Goal: Task Accomplishment & Management: Manage account settings

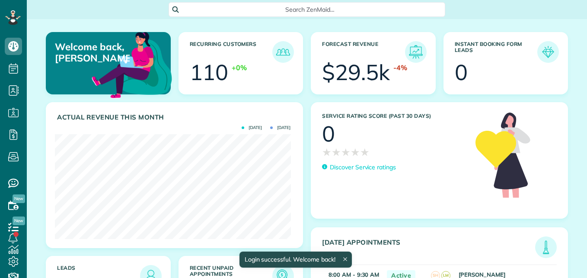
scroll to position [105, 236]
click at [312, 12] on span "Search ZenMaid…" at bounding box center [310, 9] width 263 height 9
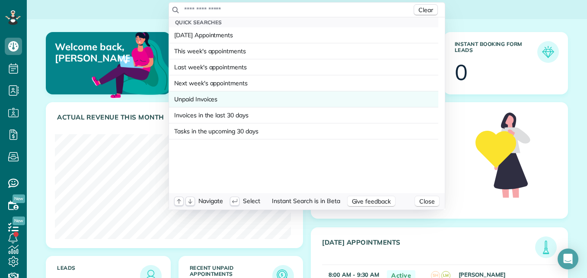
click at [215, 99] on span "Unpaid Invoices" at bounding box center [195, 99] width 43 height 9
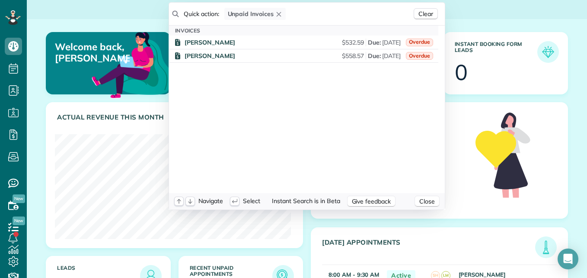
click at [12, 68] on html "Dashboard Scheduling Calendar View List View Dispatch View - Weekly scheduling …" at bounding box center [293, 139] width 587 height 278
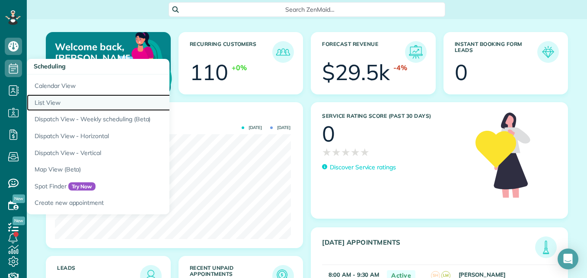
click at [41, 104] on link "List View" at bounding box center [135, 102] width 216 height 17
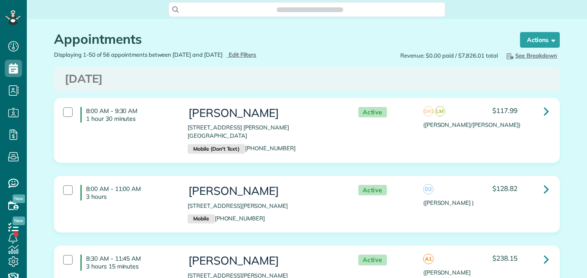
scroll to position [4, 4]
click at [257, 57] on span "Edit Filters" at bounding box center [243, 54] width 28 height 7
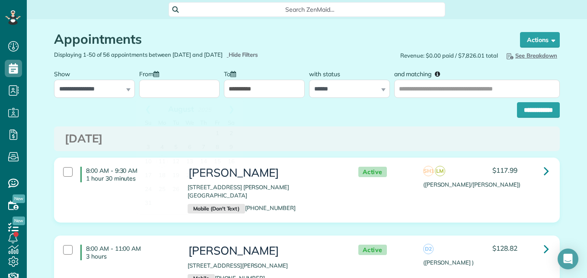
click at [177, 88] on input "From" at bounding box center [179, 89] width 81 height 18
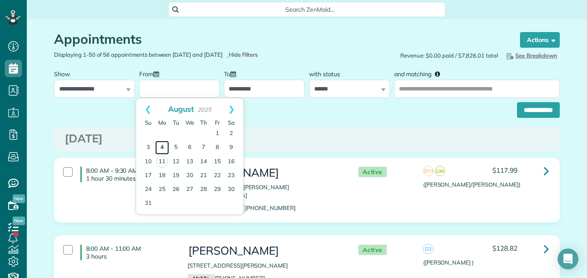
click at [163, 148] on link "4" at bounding box center [162, 147] width 14 height 14
type input "**********"
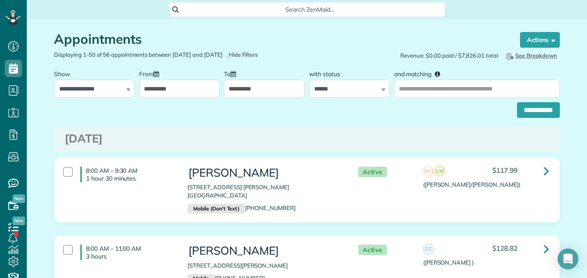
click at [266, 87] on input "**********" at bounding box center [264, 89] width 81 height 18
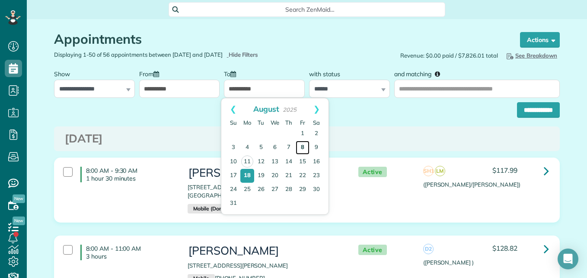
click at [308, 149] on link "8" at bounding box center [303, 147] width 14 height 14
type input "**********"
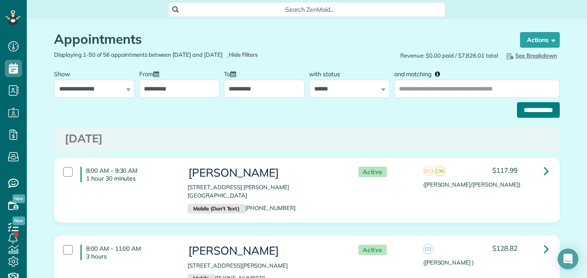
click at [520, 112] on input "**********" at bounding box center [538, 110] width 43 height 16
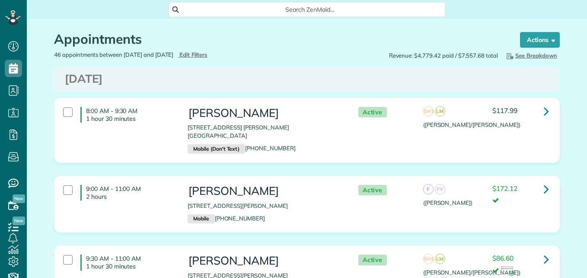
scroll to position [4, 4]
click at [66, 114] on div at bounding box center [68, 112] width 10 height 10
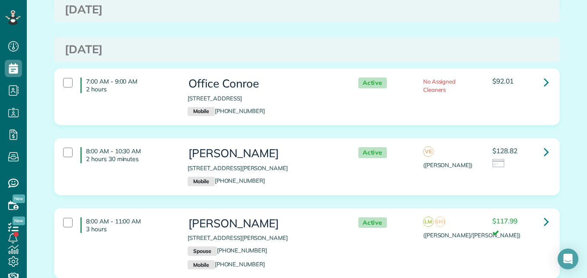
scroll to position [587, 0]
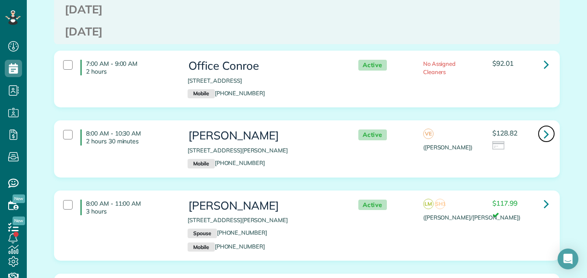
click at [544, 126] on icon at bounding box center [546, 133] width 5 height 15
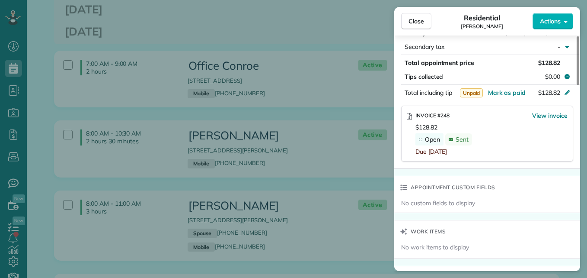
scroll to position [501, 0]
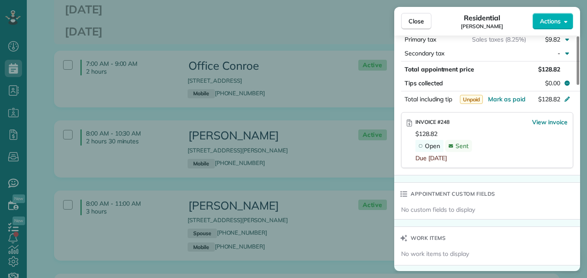
drag, startPoint x: 579, startPoint y: 73, endPoint x: 572, endPoint y: 176, distance: 103.6
click at [577, 85] on div at bounding box center [578, 60] width 3 height 48
click at [554, 118] on span "View invoice" at bounding box center [549, 122] width 35 height 9
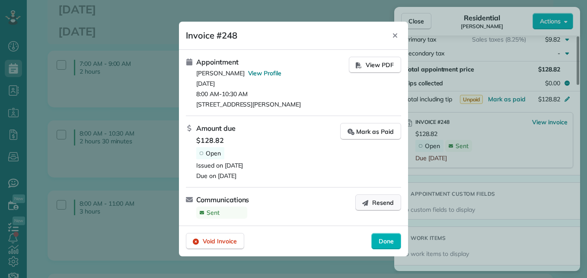
click at [392, 206] on span "Resend" at bounding box center [383, 202] width 22 height 9
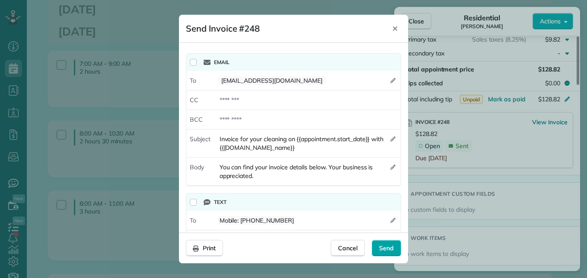
click at [381, 246] on span "Send" at bounding box center [386, 247] width 15 height 9
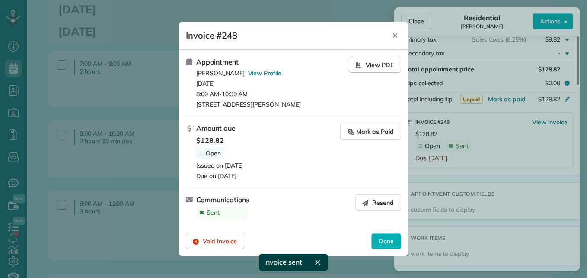
click at [383, 245] on div "Done" at bounding box center [386, 241] width 30 height 16
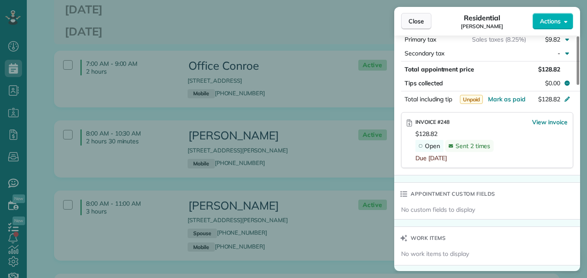
click at [418, 25] on span "Close" at bounding box center [416, 21] width 16 height 9
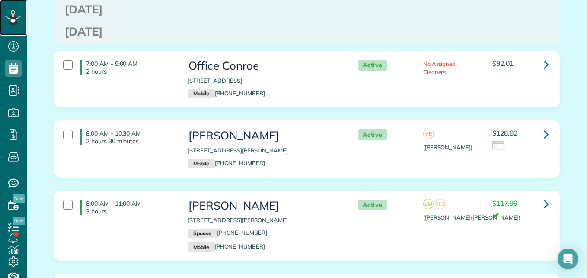
click at [21, 22] on div at bounding box center [13, 17] width 26 height 35
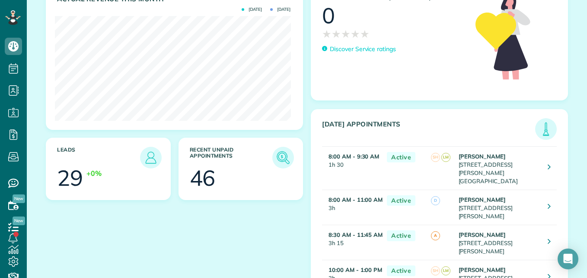
scroll to position [125, 0]
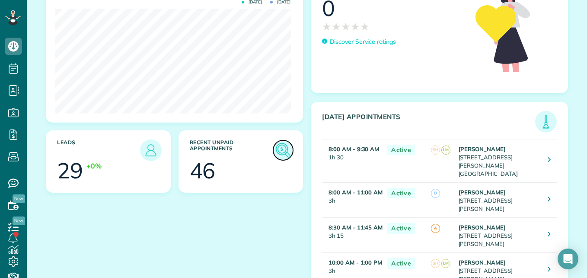
click at [274, 150] on img at bounding box center [283, 150] width 20 height 20
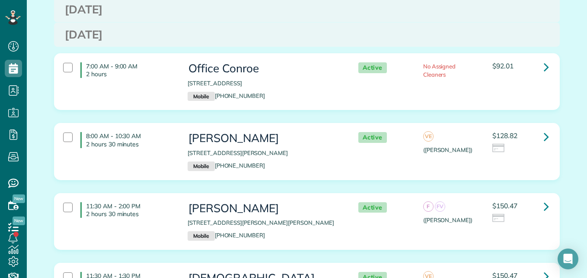
scroll to position [3080, 0]
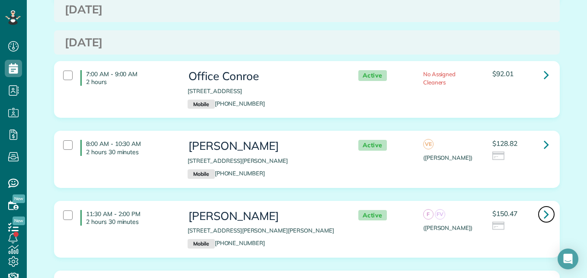
click at [544, 206] on icon at bounding box center [546, 213] width 5 height 15
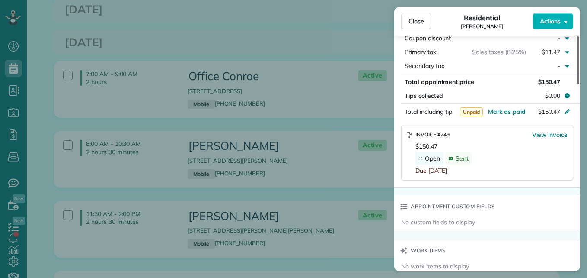
scroll to position [538, 0]
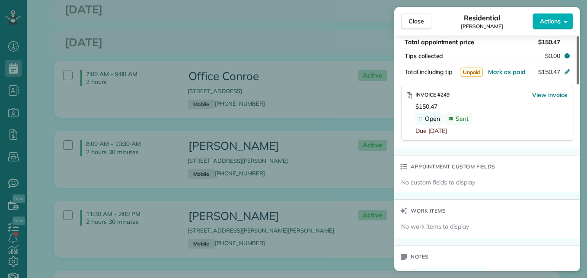
drag, startPoint x: 577, startPoint y: 77, endPoint x: 577, endPoint y: 190, distance: 112.4
click at [577, 84] on div at bounding box center [578, 60] width 3 height 48
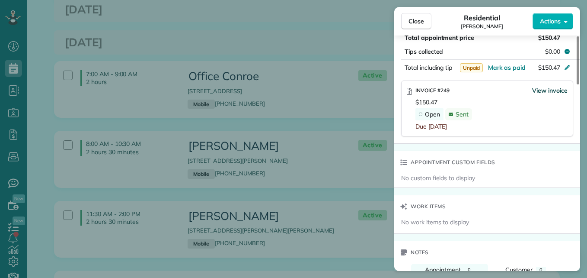
click at [550, 90] on span "View invoice" at bounding box center [549, 90] width 35 height 9
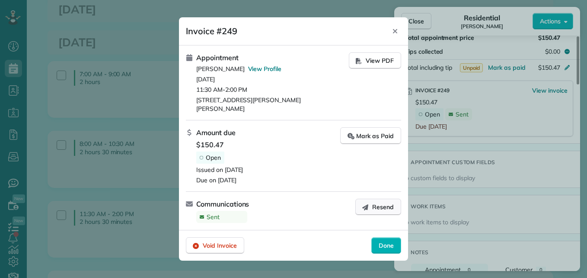
click at [385, 202] on span "Resend" at bounding box center [383, 206] width 22 height 9
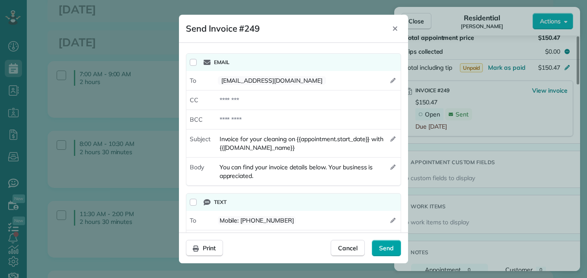
click at [384, 246] on span "Send" at bounding box center [386, 247] width 15 height 9
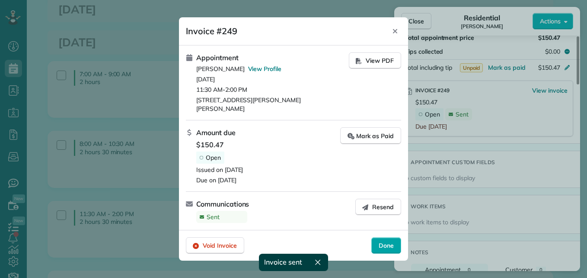
click at [384, 242] on span "Done" at bounding box center [386, 245] width 15 height 9
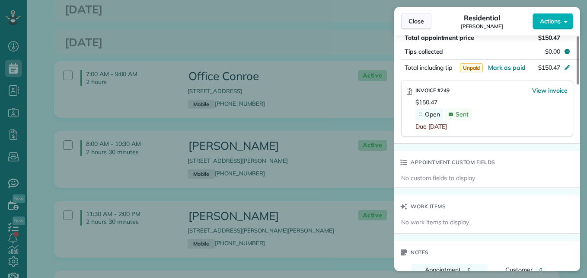
click at [421, 26] on button "Close" at bounding box center [416, 21] width 30 height 16
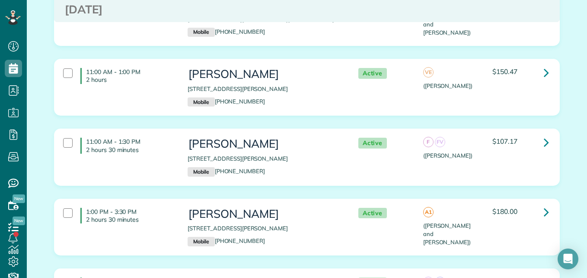
scroll to position [4253, 0]
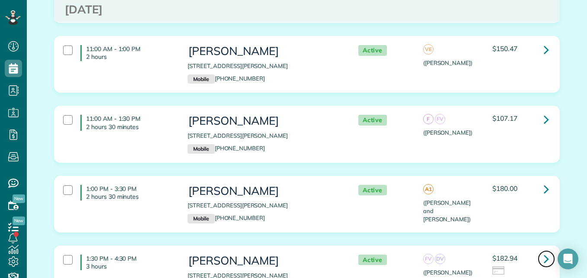
click at [544, 251] on icon at bounding box center [546, 258] width 5 height 15
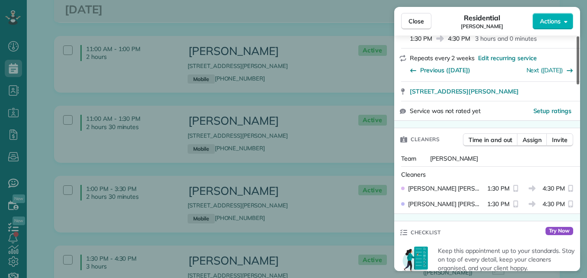
scroll to position [150, 0]
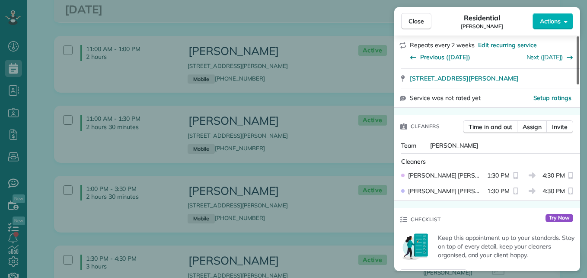
drag, startPoint x: 578, startPoint y: 73, endPoint x: 579, endPoint y: 104, distance: 30.7
click at [579, 84] on div at bounding box center [578, 60] width 3 height 48
click at [414, 19] on span "Close" at bounding box center [416, 21] width 16 height 9
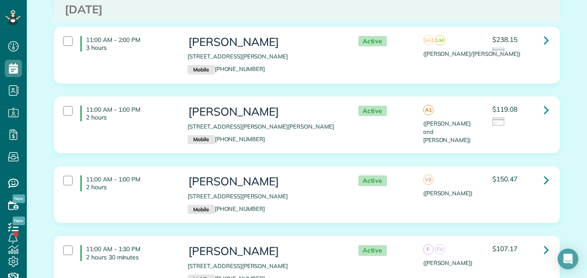
scroll to position [4107, 0]
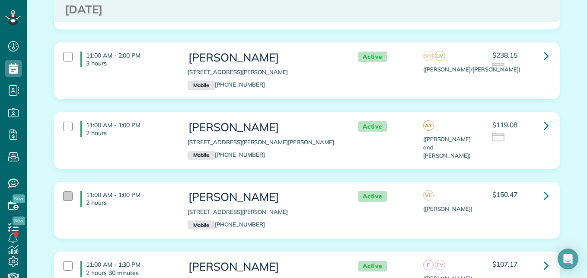
click at [64, 191] on div at bounding box center [68, 196] width 10 height 10
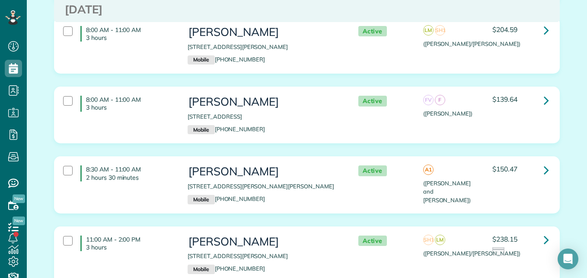
scroll to position [3900, 0]
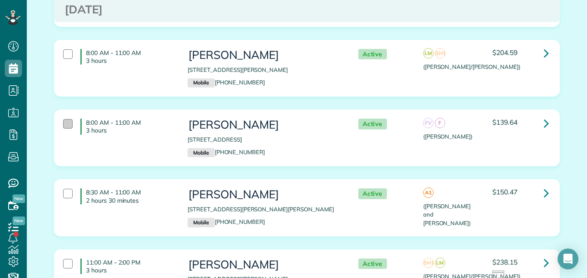
click at [67, 119] on div at bounding box center [68, 124] width 10 height 10
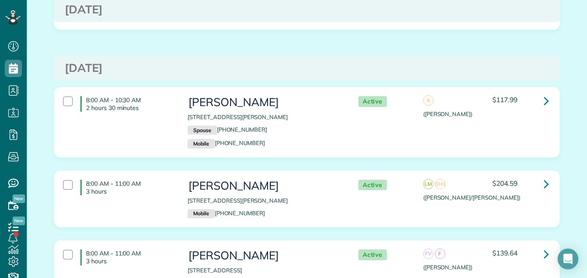
scroll to position [3755, 0]
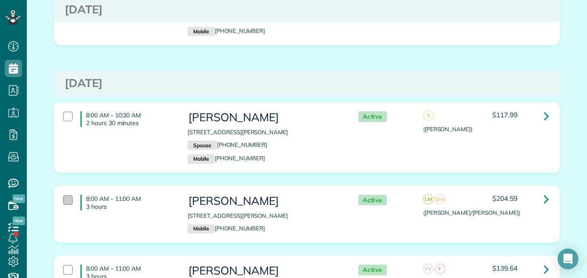
click at [66, 195] on div at bounding box center [68, 200] width 10 height 10
click at [67, 112] on div at bounding box center [68, 117] width 10 height 10
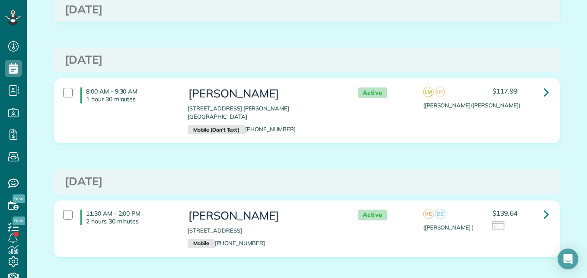
scroll to position [0, 0]
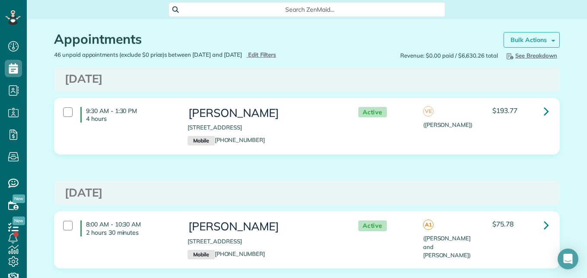
click at [533, 38] on strong "Bulk Actions" at bounding box center [528, 40] width 36 height 8
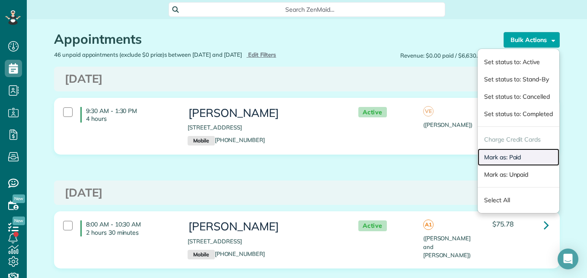
click at [489, 160] on link "Mark as: Paid" at bounding box center [519, 156] width 82 height 17
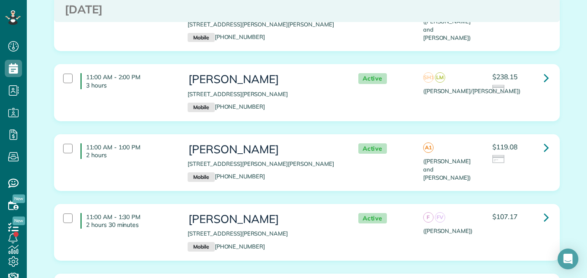
scroll to position [3798, 0]
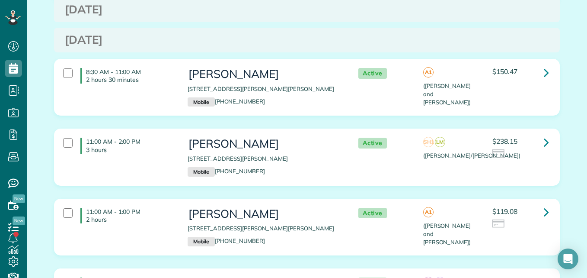
click at [70, 133] on div "11:00 AM - 2:00 PM 3 hours" at bounding box center [119, 145] width 124 height 24
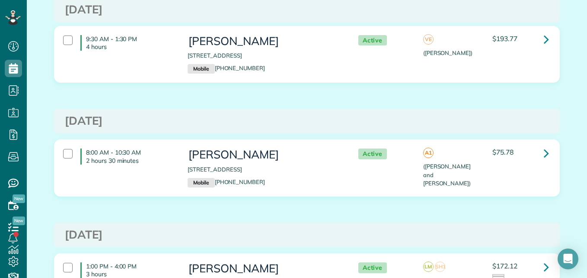
scroll to position [0, 0]
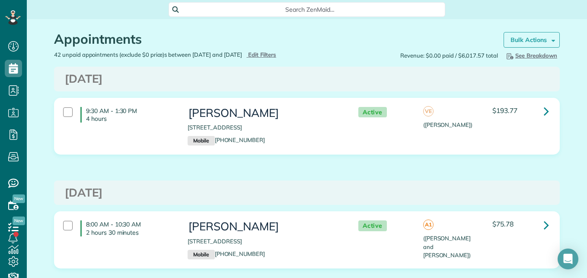
click at [541, 36] on strong "Bulk Actions" at bounding box center [528, 40] width 36 height 8
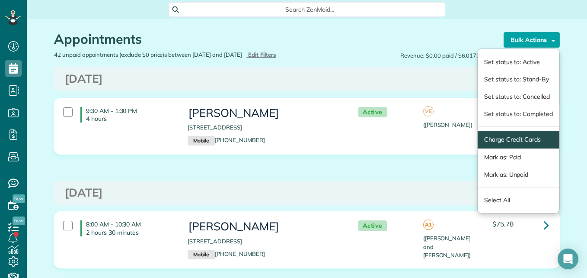
click at [496, 134] on span "Charge Credit Cards" at bounding box center [519, 140] width 82 height 18
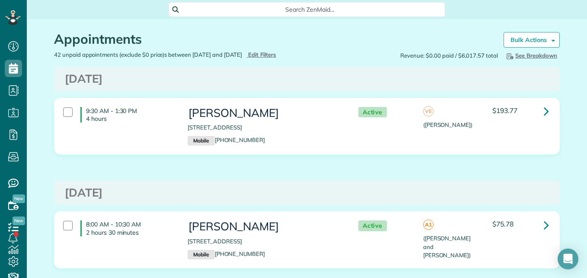
click at [548, 31] on div "Appointments Schedule Changes Actions Create Appointment Create Task Clock In/O…" at bounding box center [307, 35] width 519 height 32
click at [549, 39] on span at bounding box center [552, 39] width 6 height 6
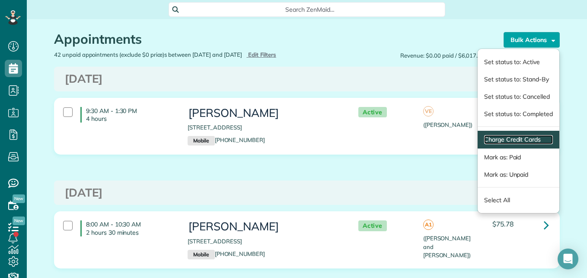
click at [498, 136] on link "Charge Credit Cards" at bounding box center [518, 139] width 69 height 9
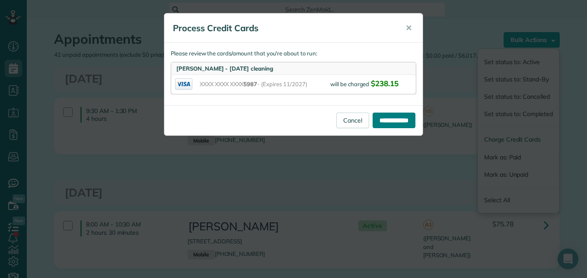
click at [399, 118] on input "**********" at bounding box center [394, 120] width 43 height 16
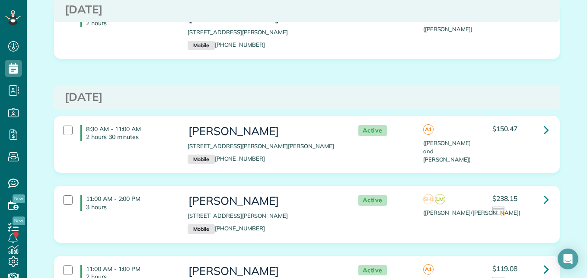
scroll to position [3733, 0]
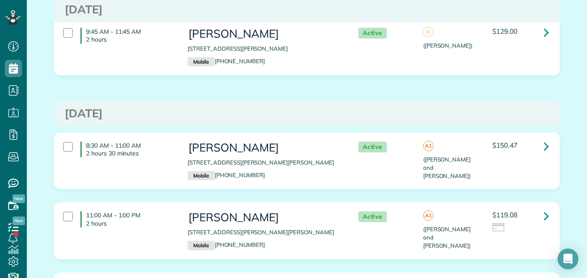
scroll to position [3710, 0]
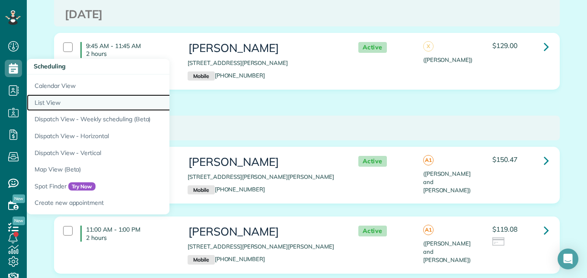
click at [48, 102] on link "List View" at bounding box center [135, 102] width 216 height 17
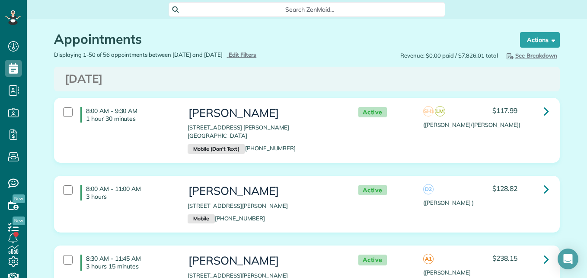
scroll to position [4, 4]
click at [257, 55] on span "Edit Filters" at bounding box center [243, 54] width 28 height 7
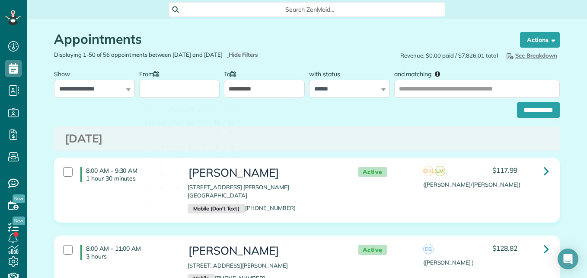
click at [174, 83] on input "From" at bounding box center [179, 89] width 81 height 18
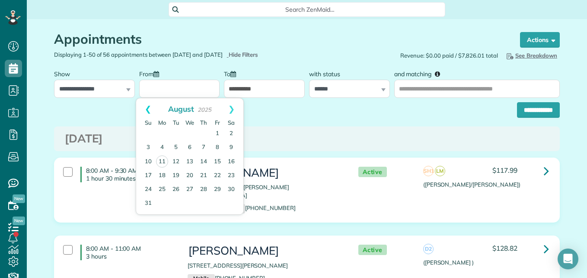
click at [147, 109] on link "Prev" at bounding box center [148, 109] width 24 height 22
click at [16, 19] on icon at bounding box center [13, 17] width 16 height 15
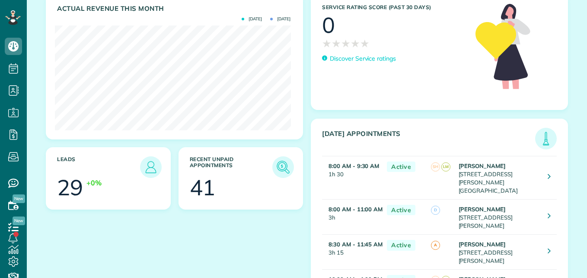
scroll to position [141, 0]
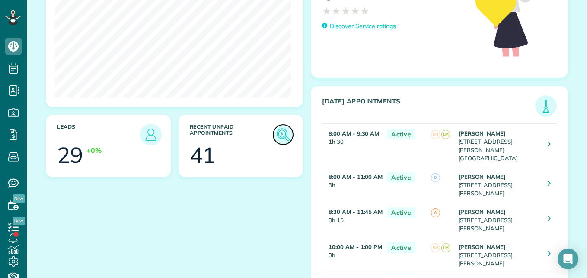
click at [290, 133] on link at bounding box center [283, 135] width 22 height 22
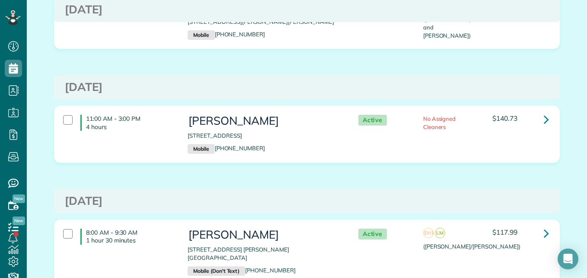
scroll to position [2828, 0]
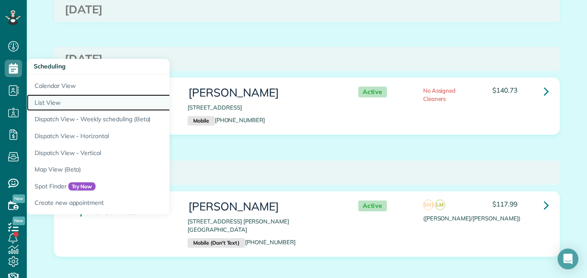
click at [41, 97] on link "List View" at bounding box center [135, 102] width 216 height 17
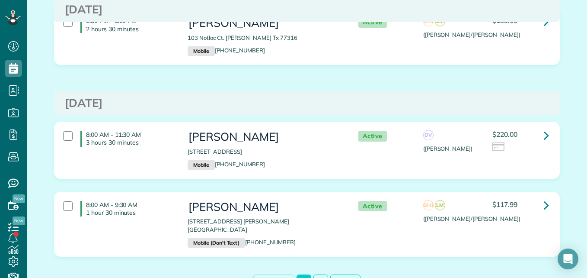
scroll to position [3611, 0]
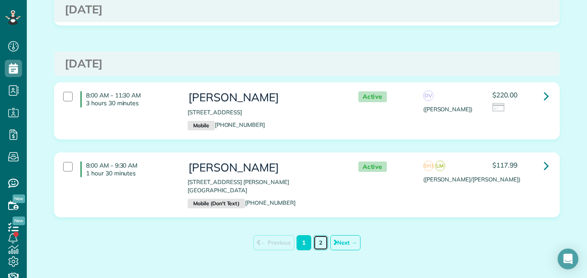
click at [318, 235] on link "2" at bounding box center [320, 242] width 15 height 15
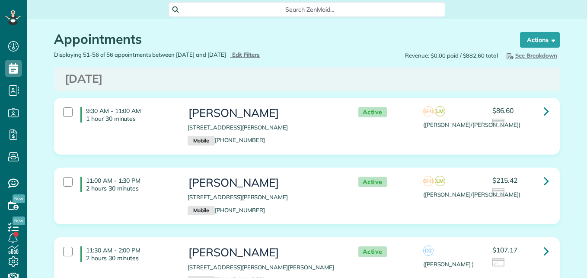
scroll to position [4, 4]
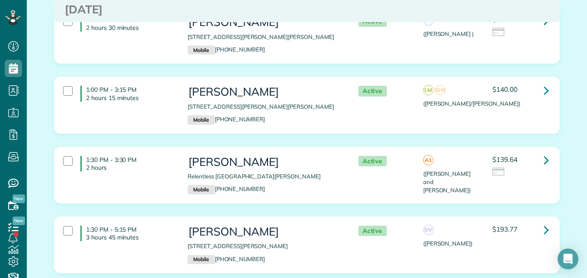
scroll to position [310, 0]
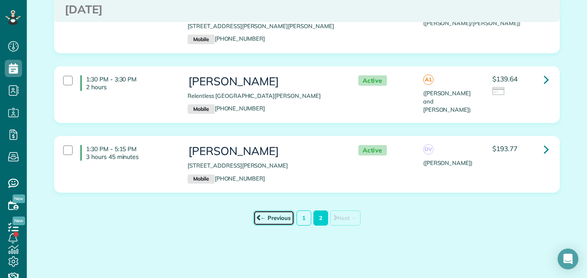
click at [264, 217] on link "← Previous" at bounding box center [273, 217] width 41 height 15
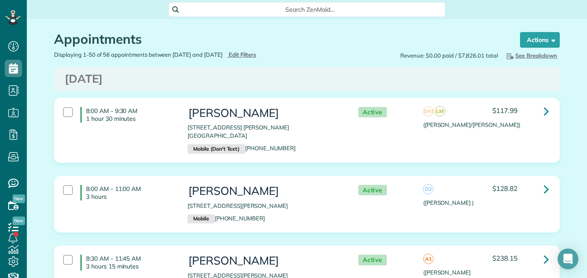
scroll to position [4, 4]
click at [63, 185] on div at bounding box center [68, 190] width 10 height 10
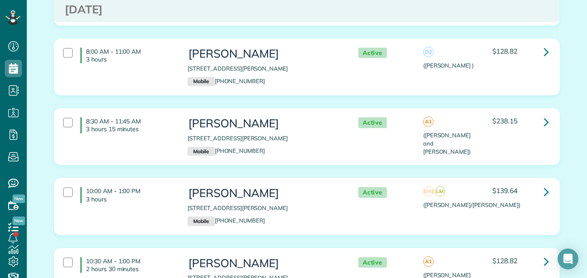
scroll to position [176, 0]
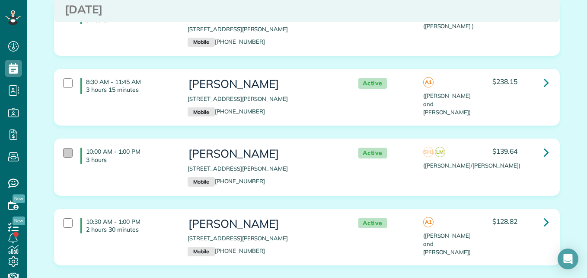
click at [63, 148] on div at bounding box center [68, 153] width 10 height 10
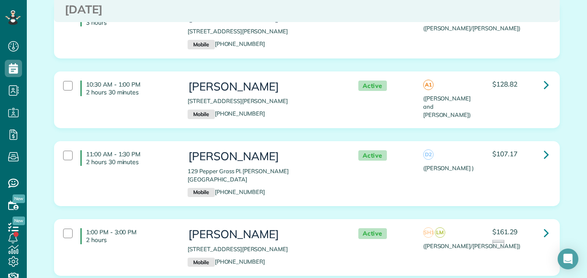
scroll to position [333, 0]
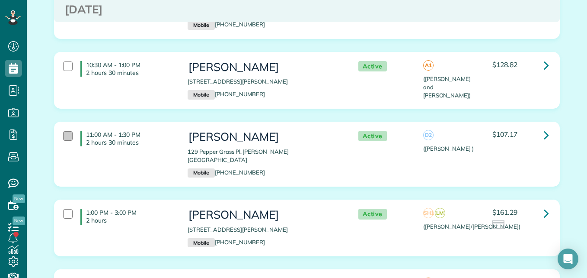
click at [64, 131] on div at bounding box center [68, 136] width 10 height 10
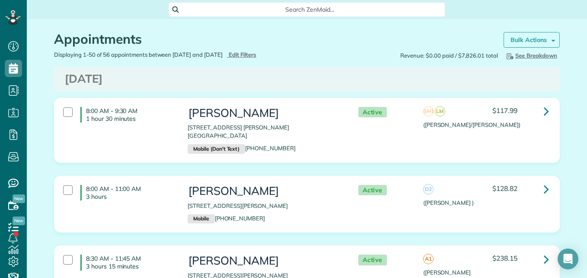
click at [519, 41] on strong "Bulk Actions" at bounding box center [528, 40] width 36 height 8
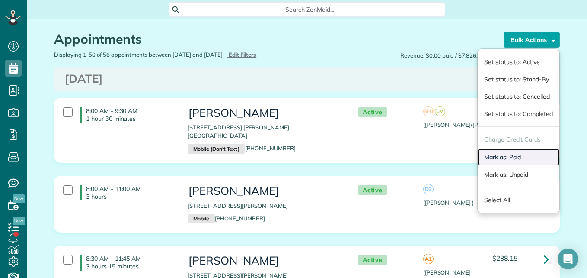
click at [490, 155] on link "Mark as: Paid" at bounding box center [519, 156] width 82 height 17
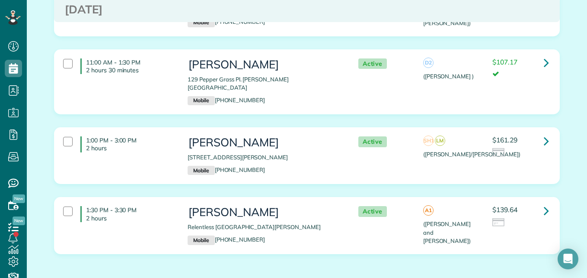
scroll to position [431, 0]
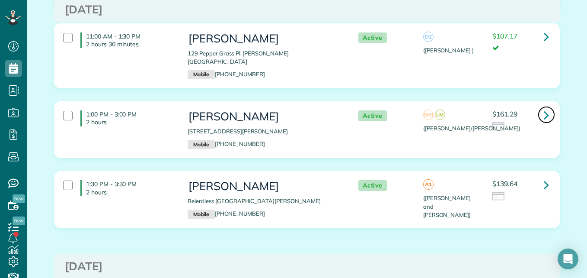
click at [544, 107] on icon at bounding box center [546, 114] width 5 height 15
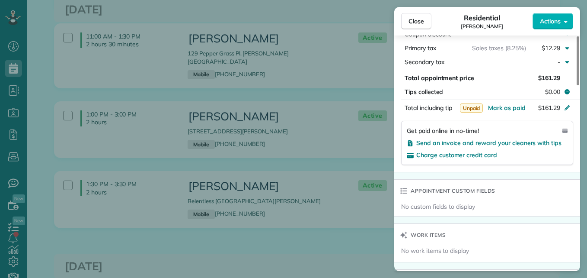
scroll to position [496, 0]
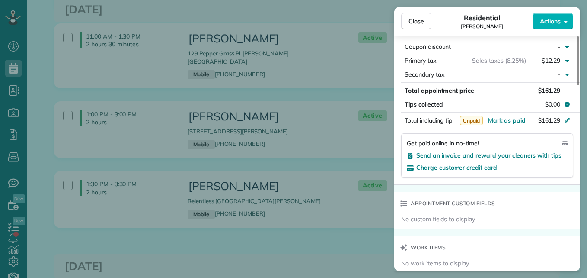
drag, startPoint x: 576, startPoint y: 57, endPoint x: 573, endPoint y: 159, distance: 102.5
click at [577, 85] on div at bounding box center [578, 60] width 3 height 49
click at [506, 155] on span "Send an invoice and reward your cleaners with tips" at bounding box center [488, 155] width 145 height 8
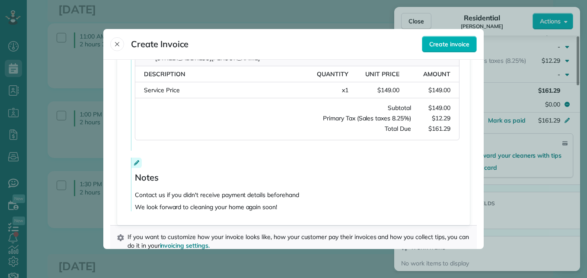
scroll to position [210, 0]
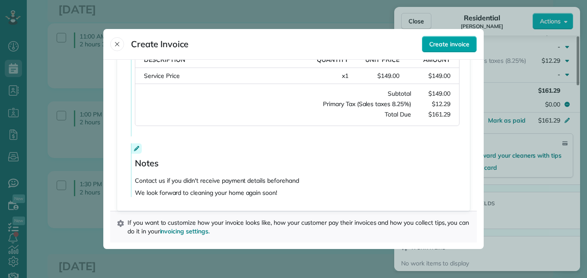
click at [454, 46] on span "Create invoice" at bounding box center [449, 44] width 40 height 9
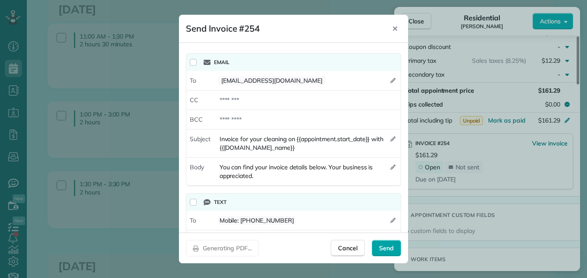
click at [387, 246] on span "Send" at bounding box center [386, 247] width 15 height 9
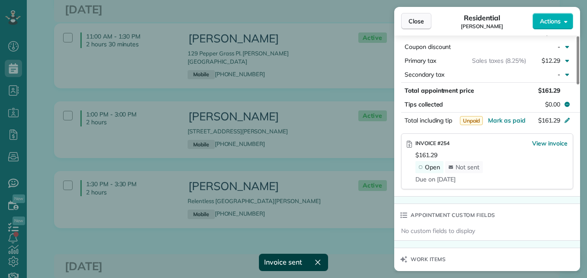
click at [416, 24] on span "Close" at bounding box center [416, 21] width 16 height 9
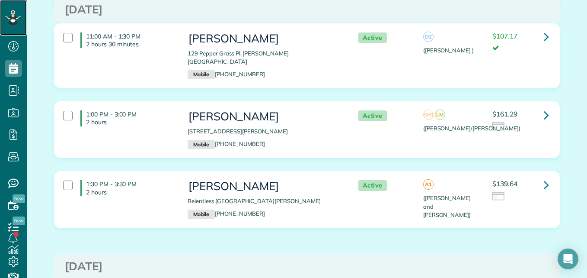
click at [17, 18] on icon at bounding box center [13, 17] width 16 height 15
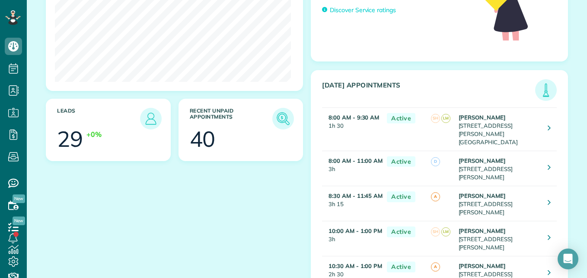
scroll to position [169, 0]
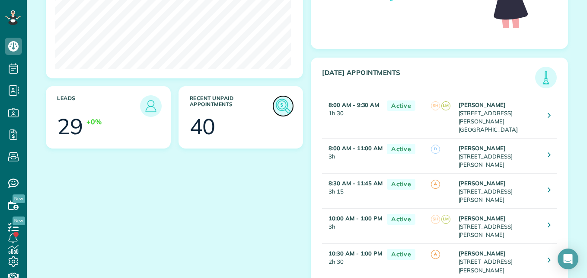
click at [273, 106] on img at bounding box center [283, 106] width 20 height 20
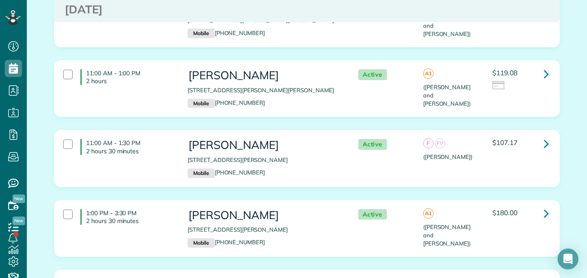
scroll to position [3783, 0]
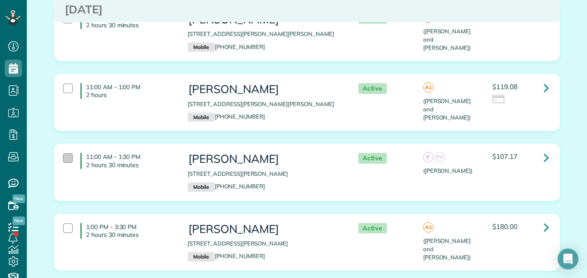
click at [65, 153] on div at bounding box center [68, 158] width 10 height 10
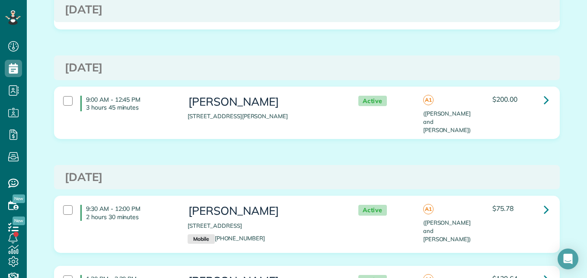
scroll to position [0, 0]
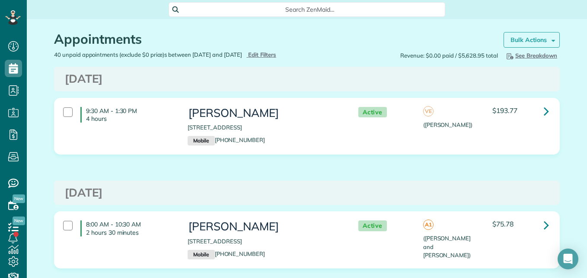
click at [520, 38] on strong "Bulk Actions" at bounding box center [528, 40] width 36 height 8
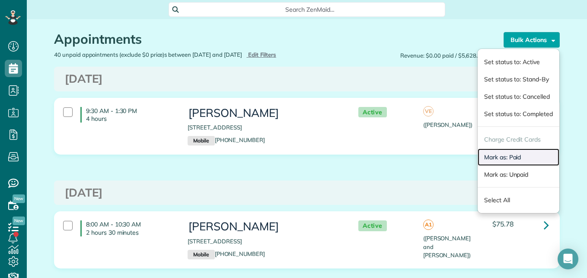
click at [486, 160] on link "Mark as: Paid" at bounding box center [519, 156] width 82 height 17
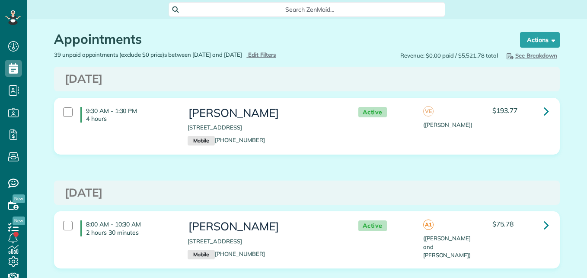
click at [293, 51] on div "39 unpaid appointments (exclude $0 price)s between [DATE] and [DATE] Hide Filte…" at bounding box center [177, 55] width 259 height 8
type input "**********"
click at [276, 53] on span "Edit Filters" at bounding box center [262, 54] width 28 height 7
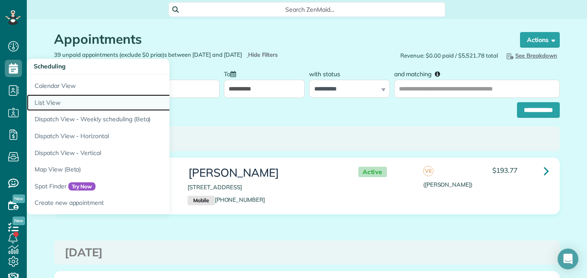
click at [48, 98] on link "List View" at bounding box center [135, 102] width 216 height 17
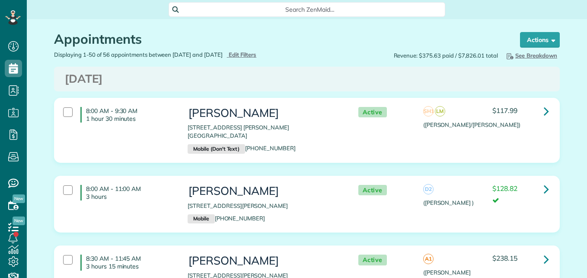
type input "**********"
click at [257, 52] on span "Edit Filters" at bounding box center [243, 54] width 28 height 7
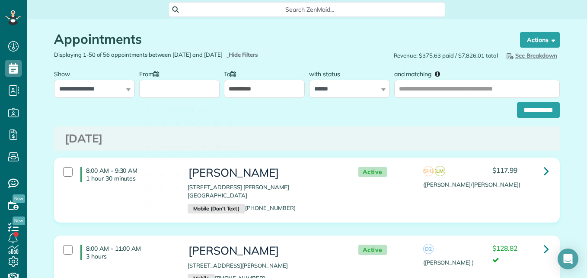
click at [156, 94] on input "From" at bounding box center [179, 89] width 81 height 18
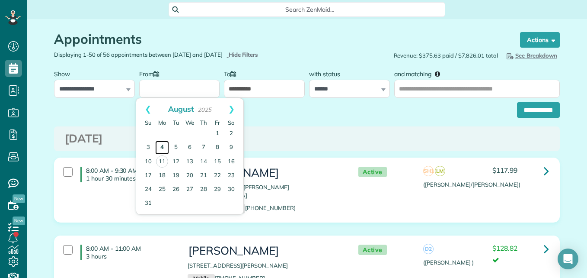
click at [166, 144] on link "4" at bounding box center [162, 147] width 14 height 14
type input "**********"
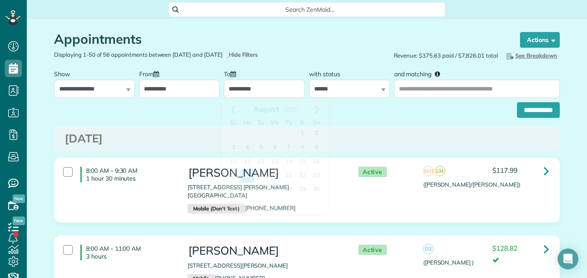
click at [283, 90] on input "**********" at bounding box center [264, 89] width 81 height 18
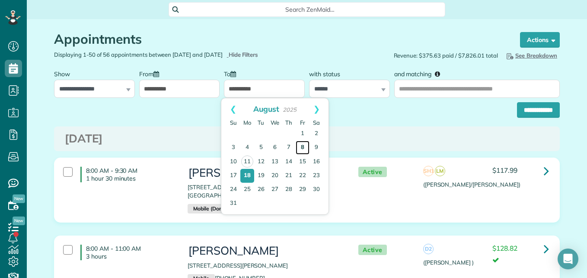
click at [303, 150] on link "8" at bounding box center [303, 147] width 14 height 14
type input "**********"
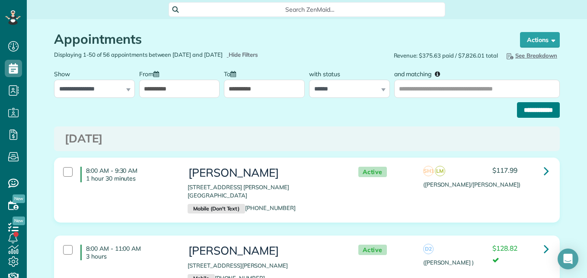
click at [517, 115] on input "**********" at bounding box center [538, 110] width 43 height 16
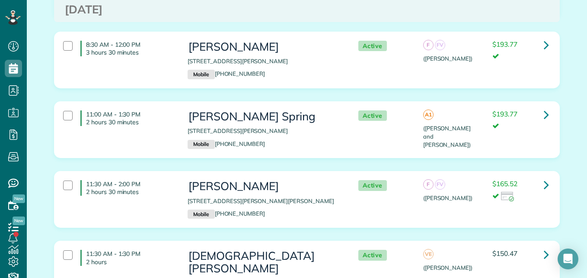
scroll to position [905, 0]
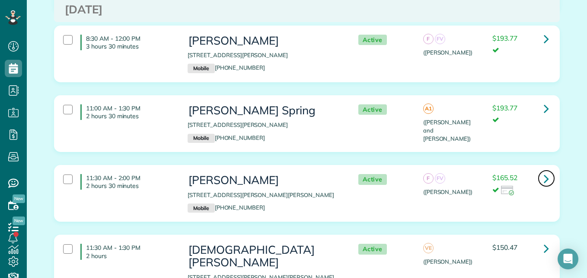
click at [544, 172] on icon at bounding box center [546, 178] width 5 height 15
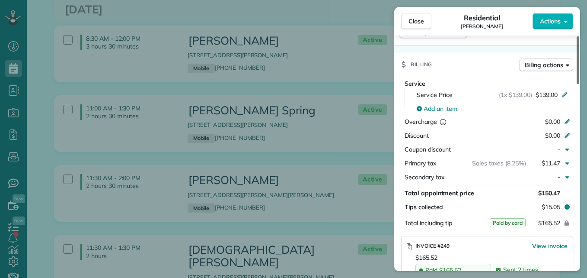
scroll to position [398, 0]
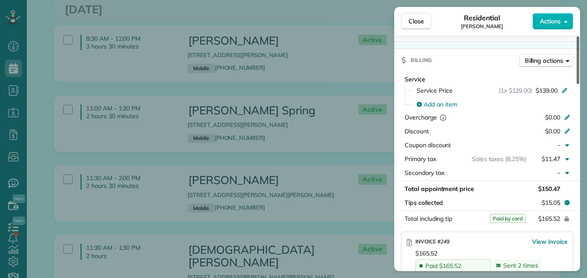
drag, startPoint x: 576, startPoint y: 73, endPoint x: 588, endPoint y: 153, distance: 81.7
click at [579, 84] on div at bounding box center [578, 60] width 3 height 48
click at [417, 13] on button "Close" at bounding box center [416, 21] width 30 height 16
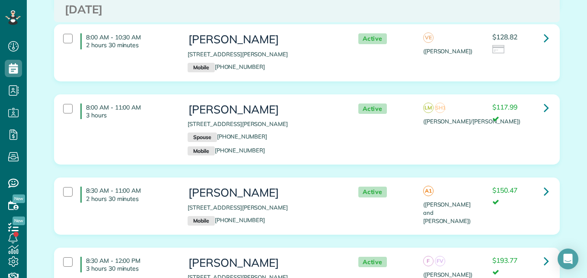
scroll to position [671, 0]
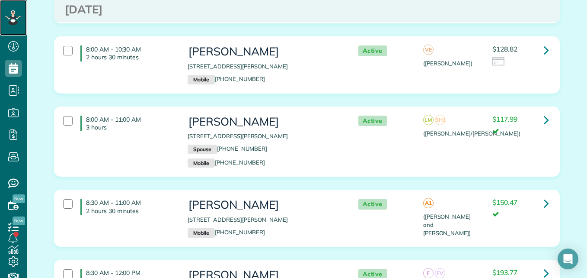
click at [12, 19] on icon at bounding box center [12, 17] width 5 height 3
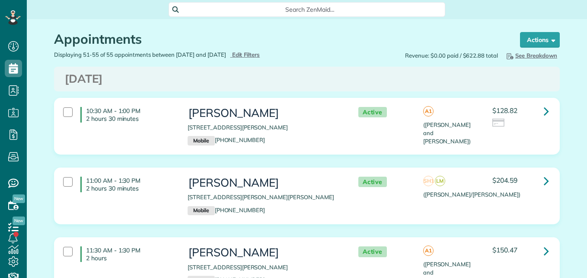
scroll to position [4, 4]
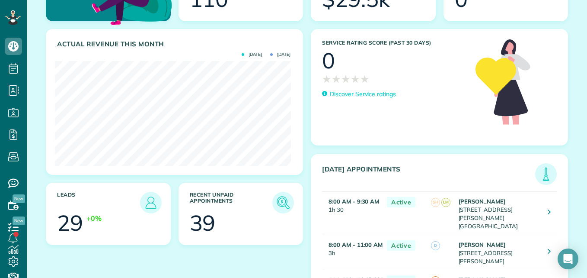
scroll to position [77, 0]
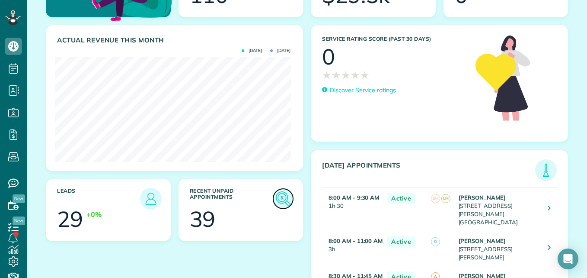
click at [282, 196] on img at bounding box center [283, 198] width 20 height 20
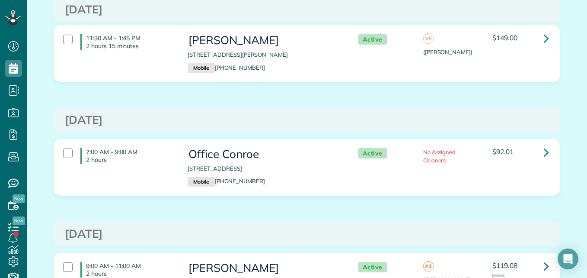
scroll to position [2554, 0]
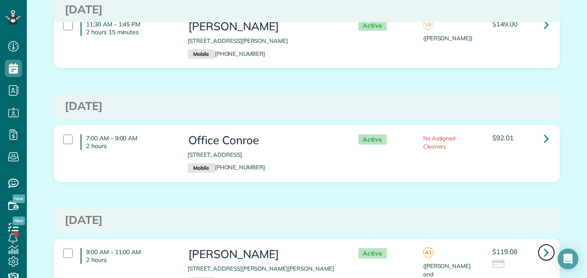
click at [545, 244] on icon at bounding box center [546, 251] width 5 height 15
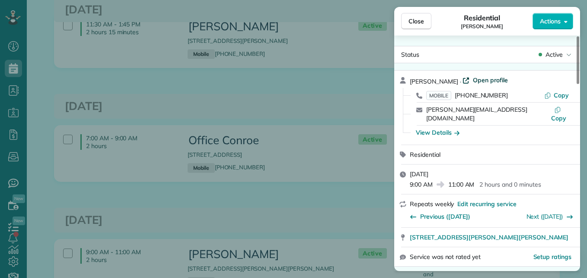
click at [485, 81] on span "Open profile" at bounding box center [490, 80] width 35 height 9
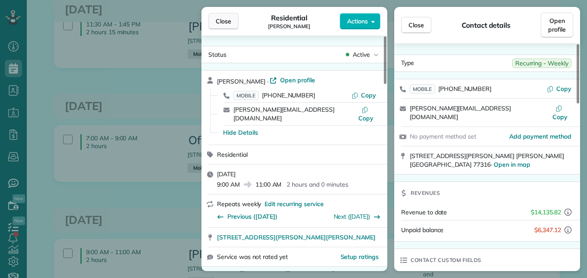
click at [223, 22] on span "Close" at bounding box center [224, 21] width 16 height 9
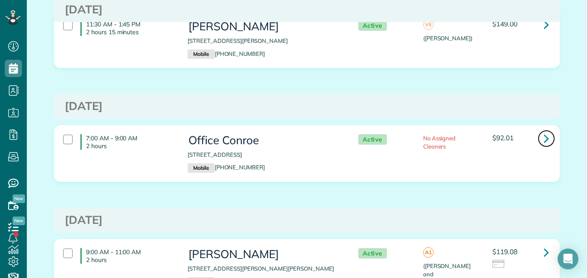
click at [544, 131] on icon at bounding box center [546, 138] width 5 height 15
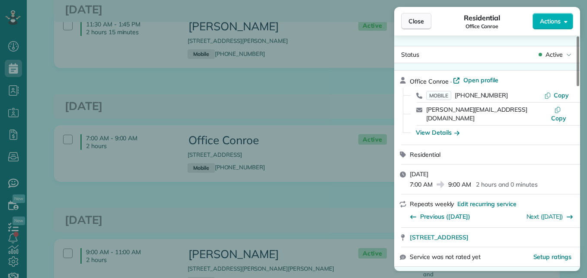
click at [420, 15] on button "Close" at bounding box center [416, 21] width 30 height 16
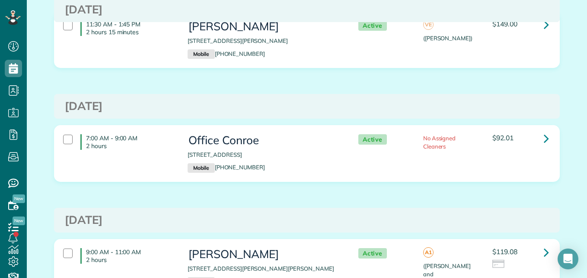
click at [63, 130] on div "7:00 AM - 9:00 AM 2 hours" at bounding box center [119, 142] width 124 height 24
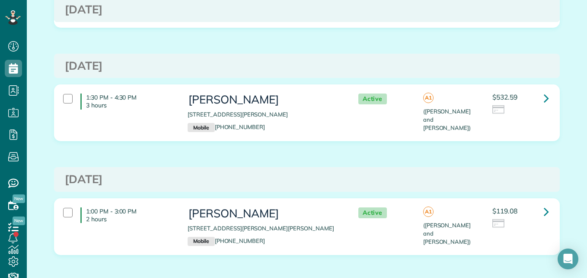
scroll to position [2246, 0]
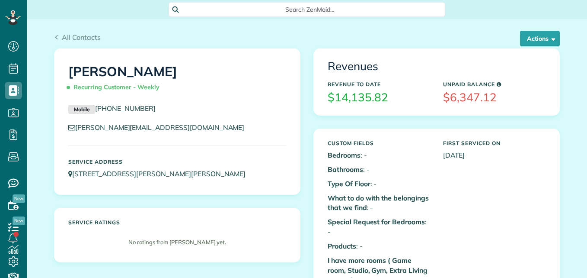
scroll to position [4, 4]
click at [533, 34] on button "Actions" at bounding box center [540, 39] width 40 height 16
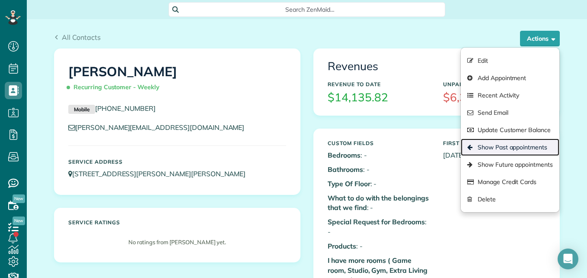
click at [487, 146] on link "Show Past appointments" at bounding box center [510, 146] width 99 height 17
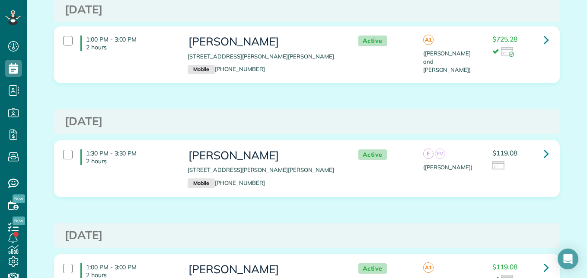
scroll to position [516, 0]
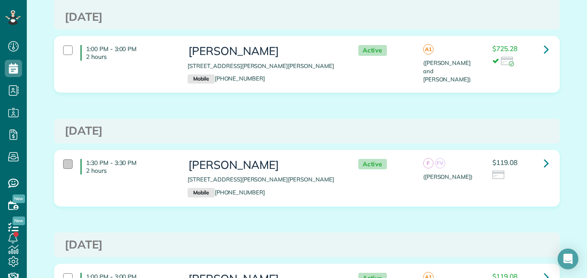
click at [63, 167] on div at bounding box center [68, 164] width 10 height 10
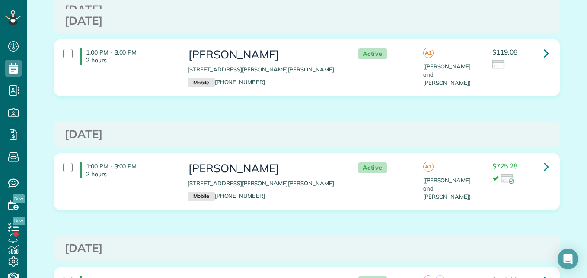
scroll to position [331, 0]
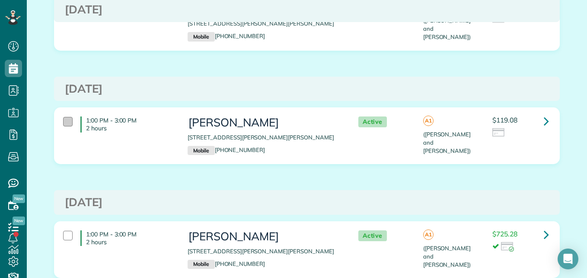
click at [69, 119] on div at bounding box center [68, 122] width 10 height 10
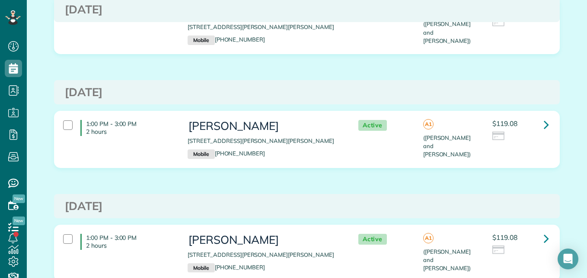
scroll to position [185, 0]
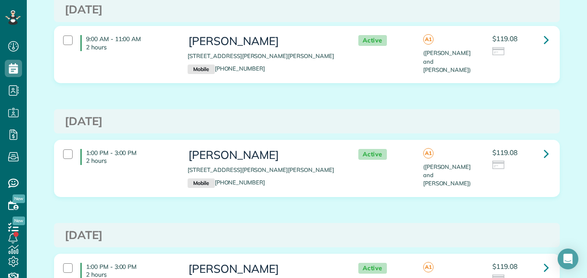
click at [80, 164] on h4 "1:00 PM - 3:00 PM 2 hours" at bounding box center [127, 157] width 94 height 16
click at [96, 77] on div "9:00 AM - 11:00 AM 2 hours Rebecca Smith 148 Grand Marion Way Montgomery TX 773…" at bounding box center [306, 54] width 498 height 47
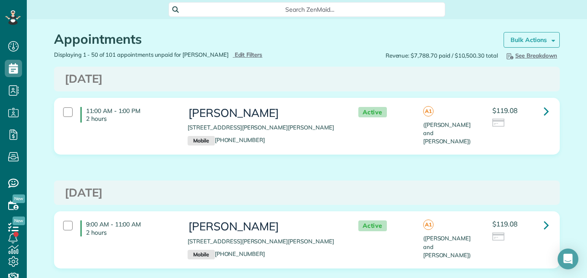
click at [528, 41] on strong "Bulk Actions" at bounding box center [528, 40] width 36 height 8
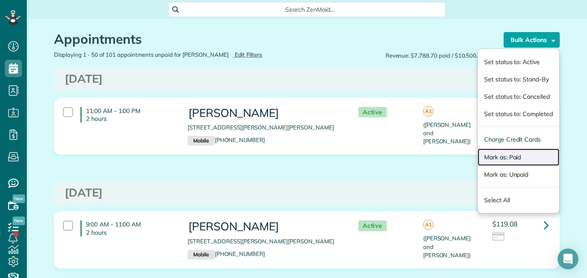
click at [488, 154] on link "Mark as: Paid" at bounding box center [519, 156] width 82 height 17
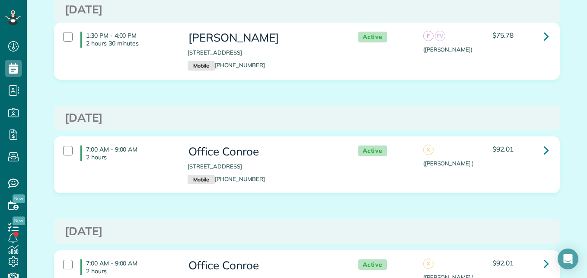
scroll to position [1094, 0]
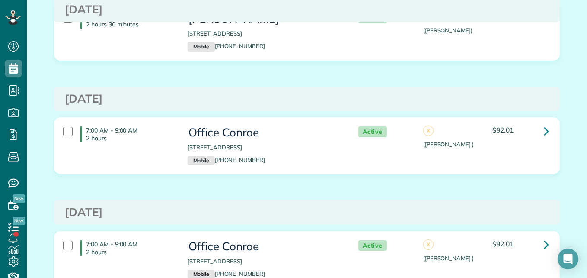
click at [71, 122] on div "7:00 AM - 9:00 AM 2 hours" at bounding box center [119, 134] width 124 height 24
click at [127, 240] on h4 "7:00 AM - 9:00 AM 2 hours" at bounding box center [127, 248] width 94 height 16
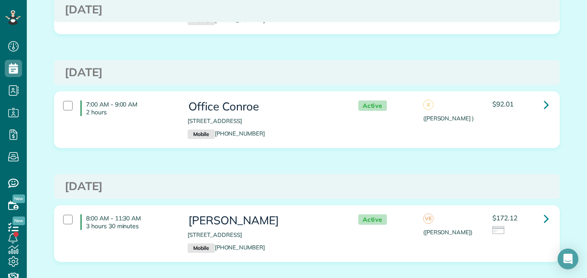
scroll to position [1360, 0]
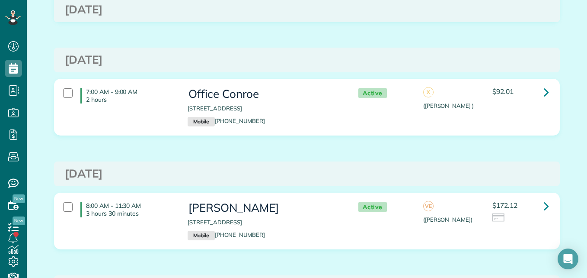
click at [121, 98] on div "7:00 AM - 9:00 AM 2 hours" at bounding box center [119, 95] width 124 height 24
click at [140, 209] on p "3 hours 30 minutes" at bounding box center [130, 213] width 89 height 8
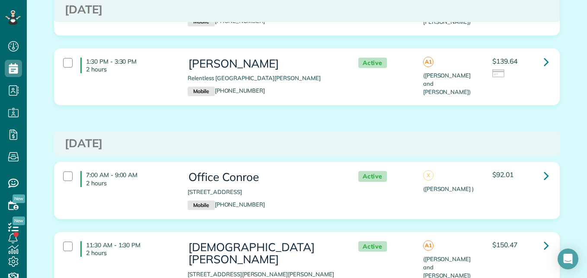
scroll to position [1803, 0]
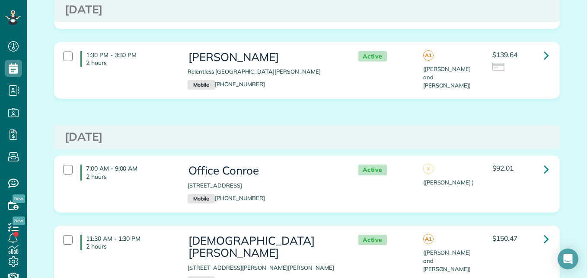
click at [145, 172] on p "2 hours" at bounding box center [130, 176] width 89 height 8
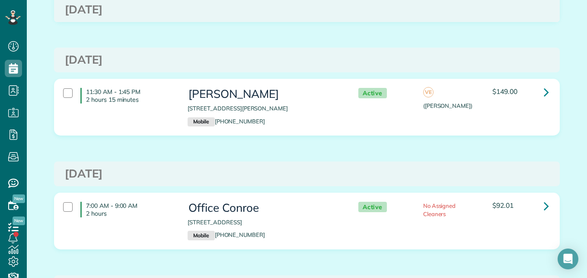
scroll to position [2202, 0]
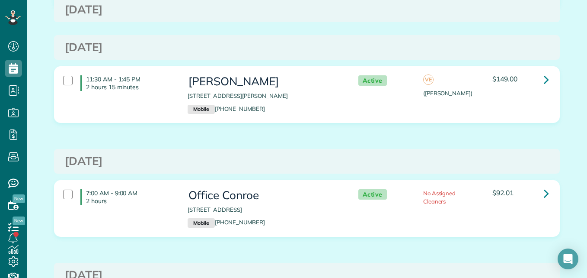
click at [333, 189] on h3 "Office Conroe" at bounding box center [264, 195] width 153 height 13
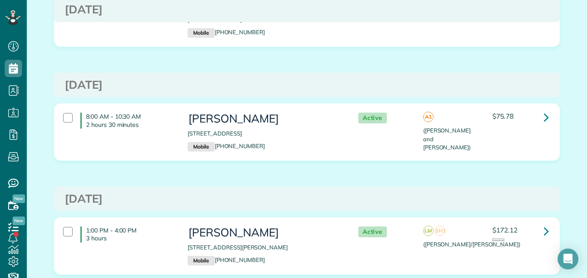
scroll to position [0, 0]
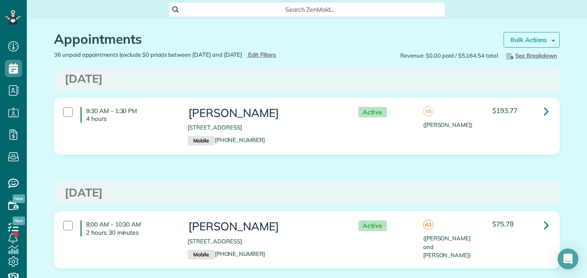
click at [537, 38] on strong "Bulk Actions" at bounding box center [528, 40] width 36 height 8
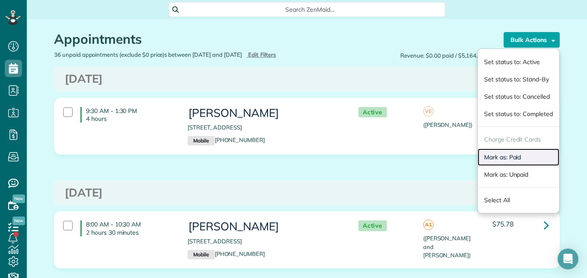
click at [487, 156] on link "Mark as: Paid" at bounding box center [519, 156] width 82 height 17
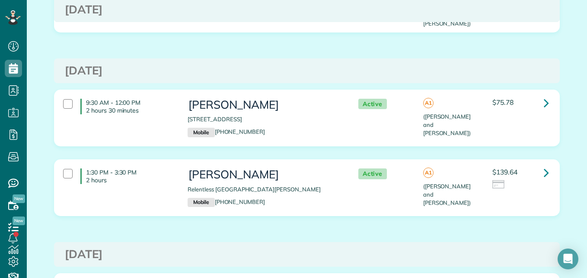
scroll to position [1340, 0]
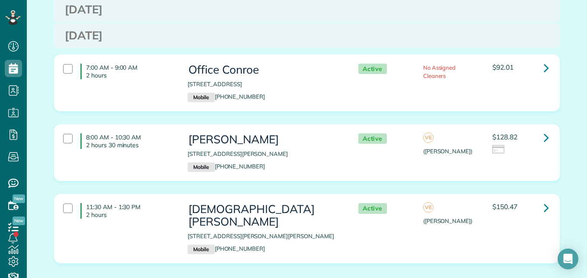
scroll to position [2260, 0]
